Goal: Task Accomplishment & Management: Use online tool/utility

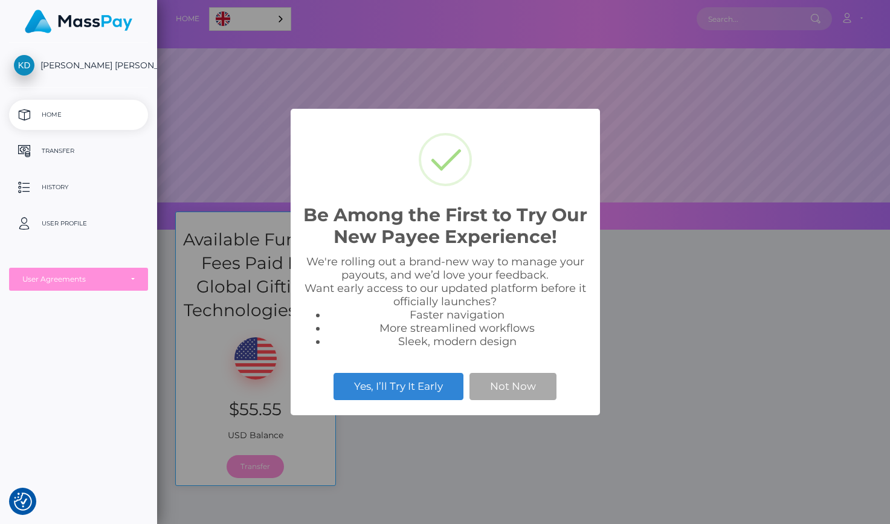
scroll to position [230, 733]
click at [495, 386] on button "Not Now" at bounding box center [512, 386] width 87 height 27
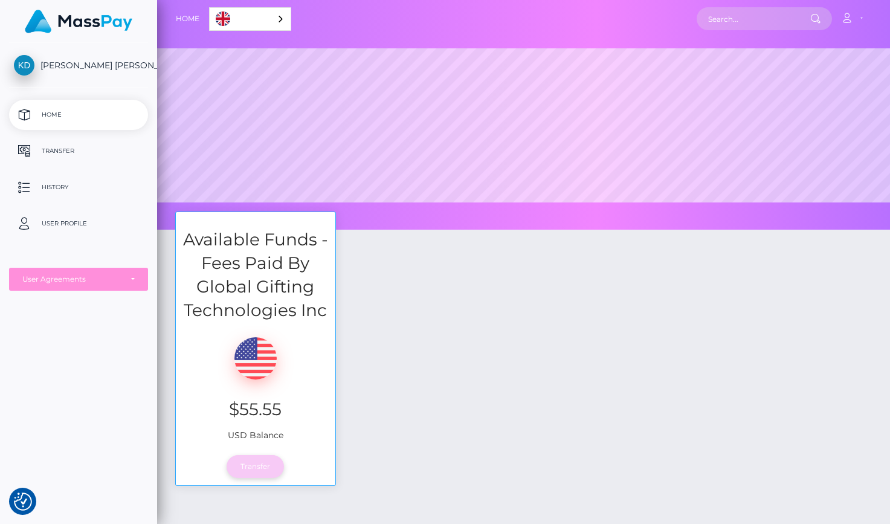
click at [257, 468] on link "Transfer" at bounding box center [255, 466] width 57 height 23
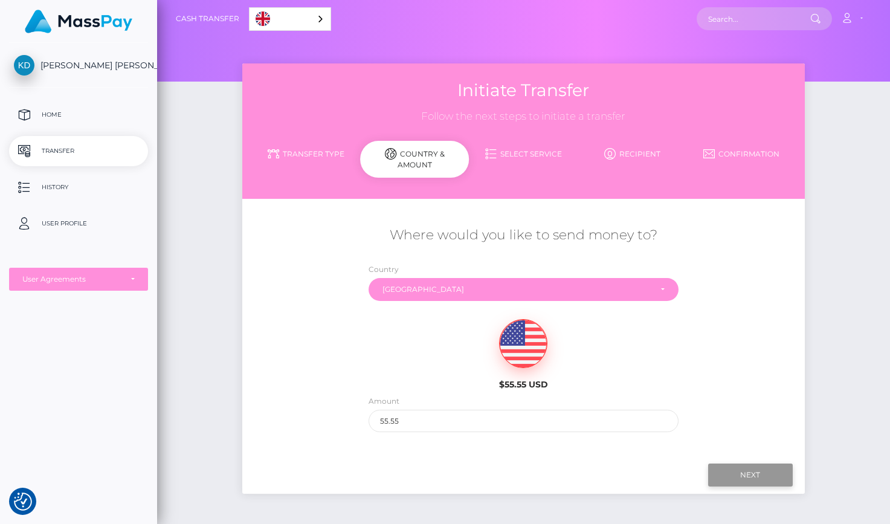
click at [750, 476] on input "Next" at bounding box center [750, 474] width 85 height 23
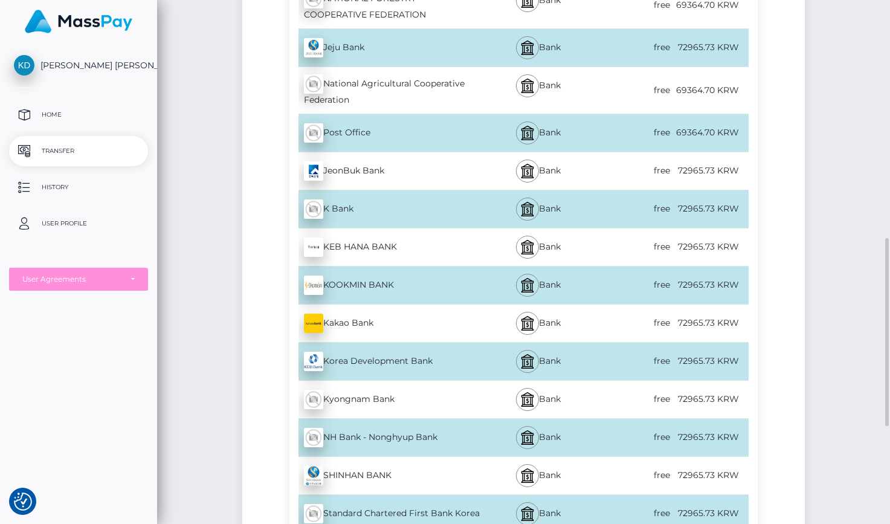
scroll to position [936, 0]
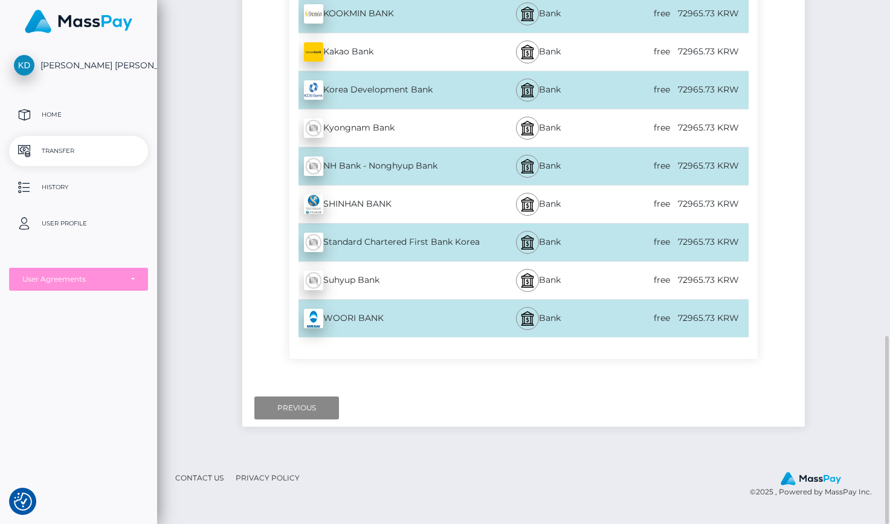
click at [680, 324] on div "72965.73 KRW" at bounding box center [710, 317] width 77 height 27
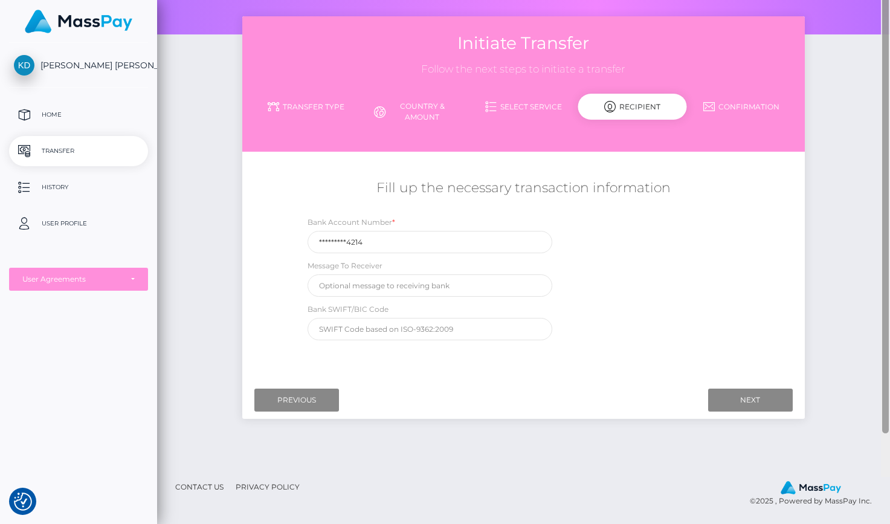
scroll to position [0, 0]
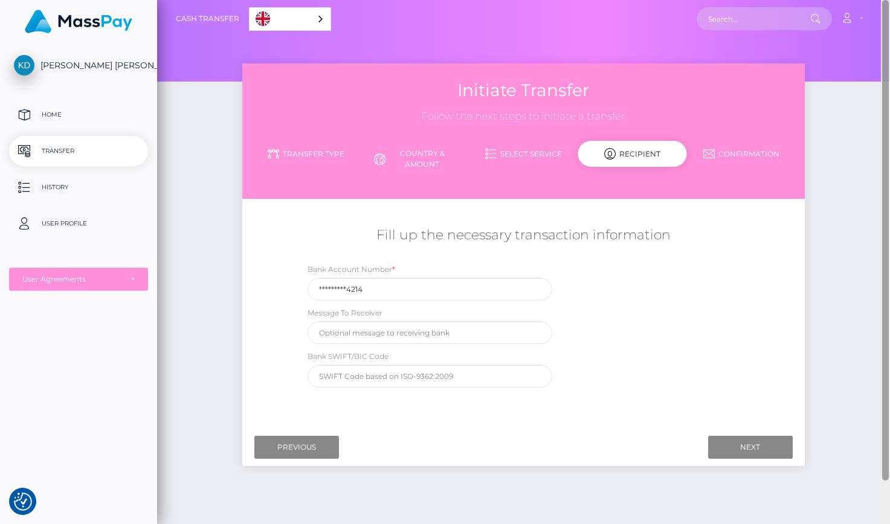
drag, startPoint x: 884, startPoint y: 443, endPoint x: 872, endPoint y: 56, distance: 386.9
click at [872, 56] on div "Cash Transfer English Español 中文 (简体) Português (Brasil) Account Logout" at bounding box center [523, 262] width 733 height 524
click at [749, 442] on input "Next" at bounding box center [750, 447] width 85 height 23
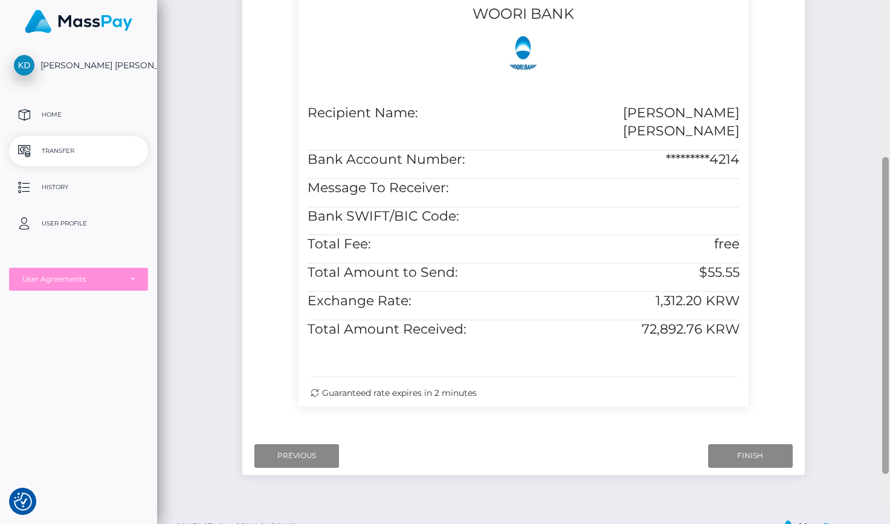
scroll to position [342, 0]
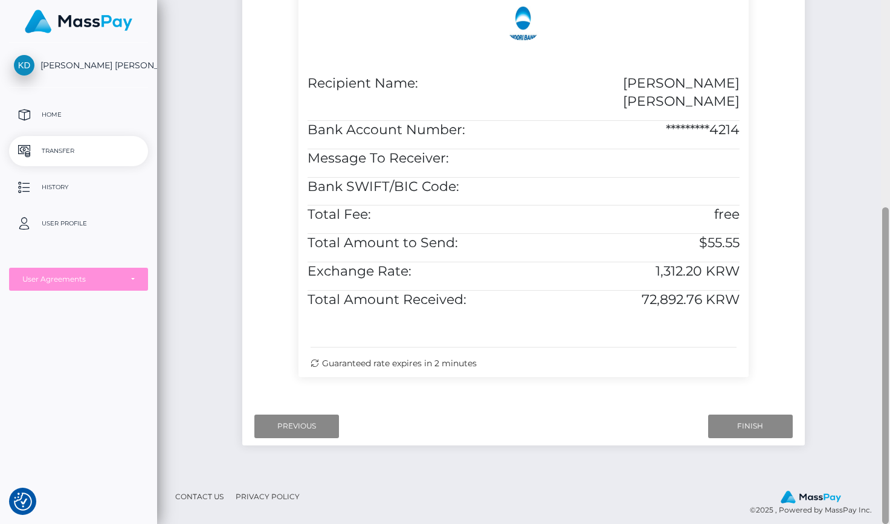
drag, startPoint x: 883, startPoint y: 179, endPoint x: 873, endPoint y: 388, distance: 209.3
click at [873, 388] on div "Cash Transfer English Español 中文 (简体) Português (Brasil) Account Logout" at bounding box center [523, 262] width 733 height 524
click at [755, 414] on input "Finish" at bounding box center [750, 425] width 85 height 23
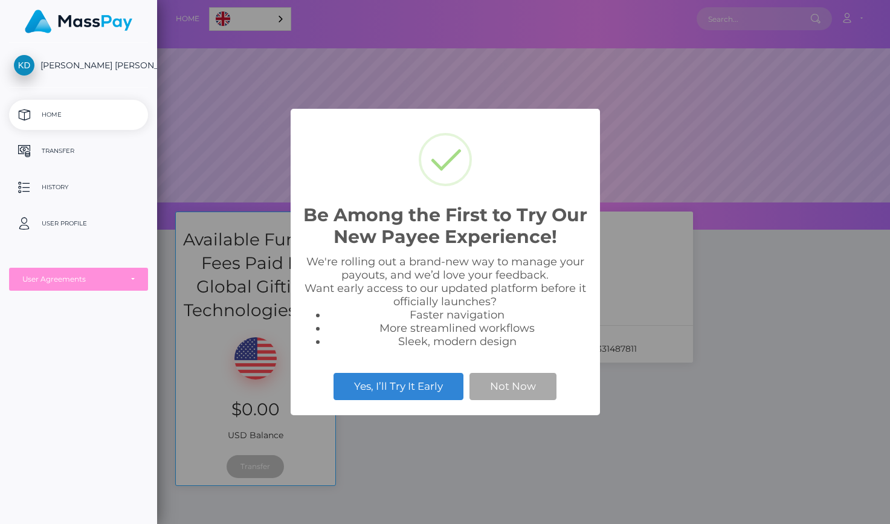
scroll to position [230, 733]
click at [504, 389] on button "Not Now" at bounding box center [512, 386] width 87 height 27
